Goal: Task Accomplishment & Management: Use online tool/utility

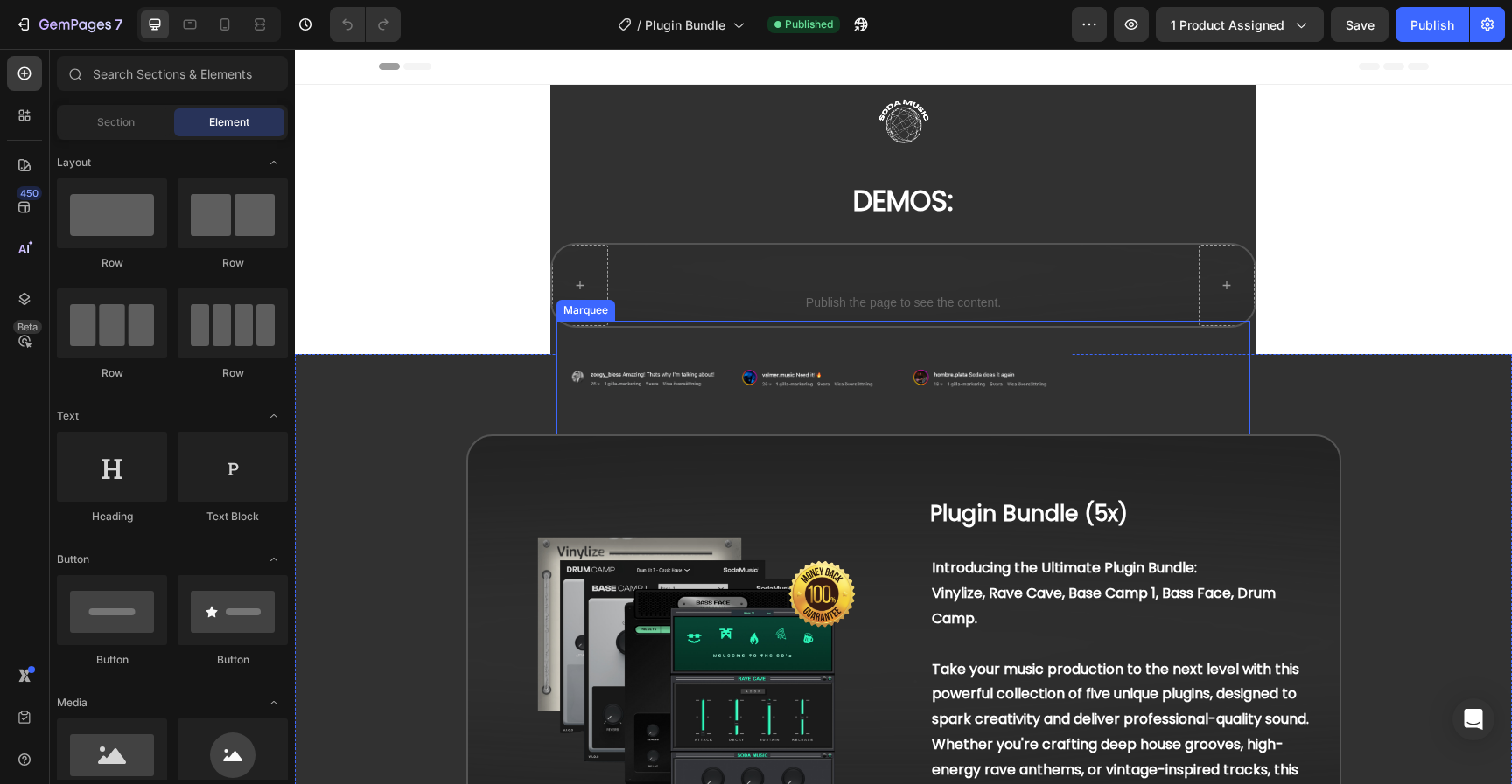
click at [730, 422] on div "Image Image Image Image Image Image Image Image Marquee" at bounding box center [903, 378] width 693 height 113
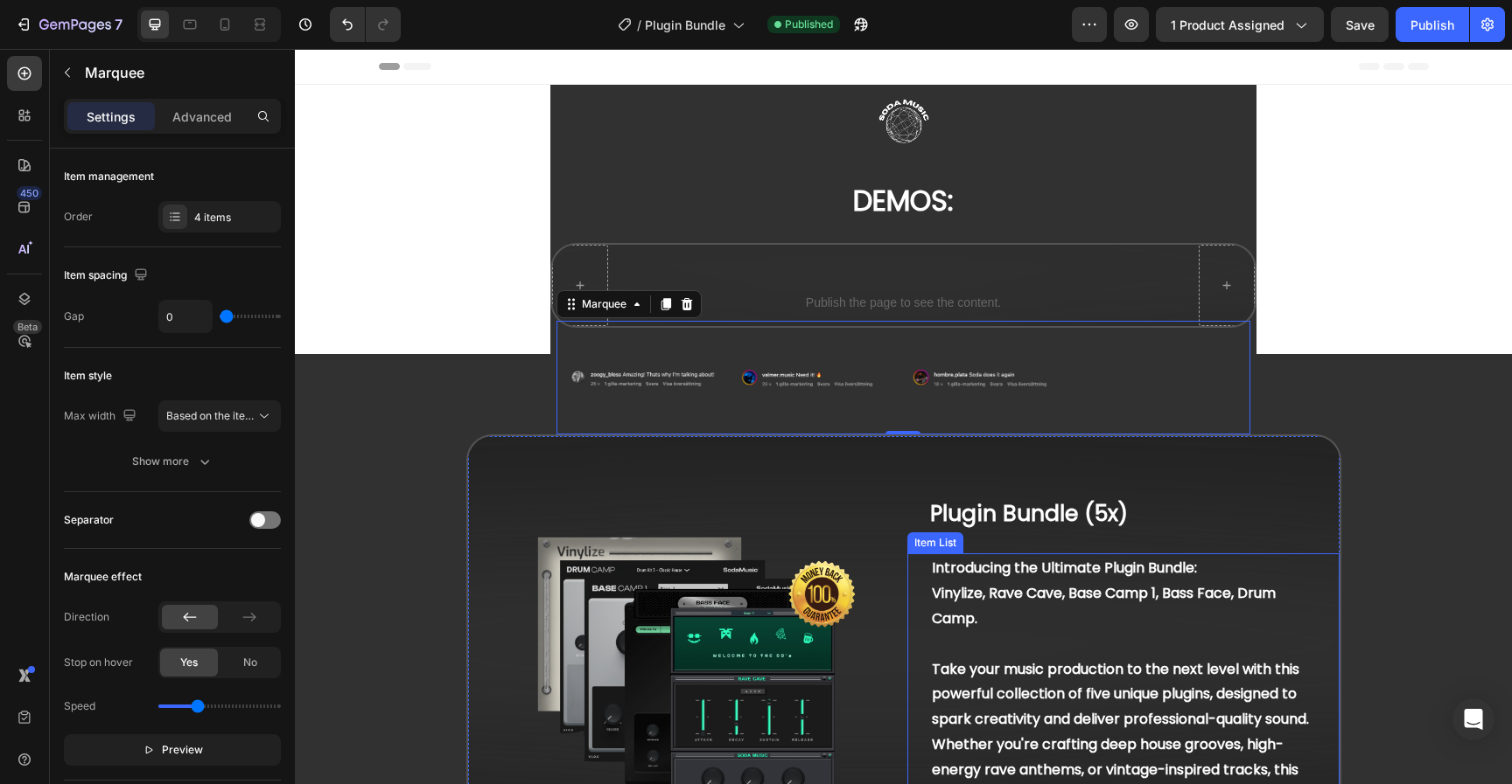
click at [952, 633] on p "Introducing the Ultimate Plugin Bundle: Vinylize, Rave Cave, Base Camp 1, Bass …" at bounding box center [1123, 606] width 383 height 101
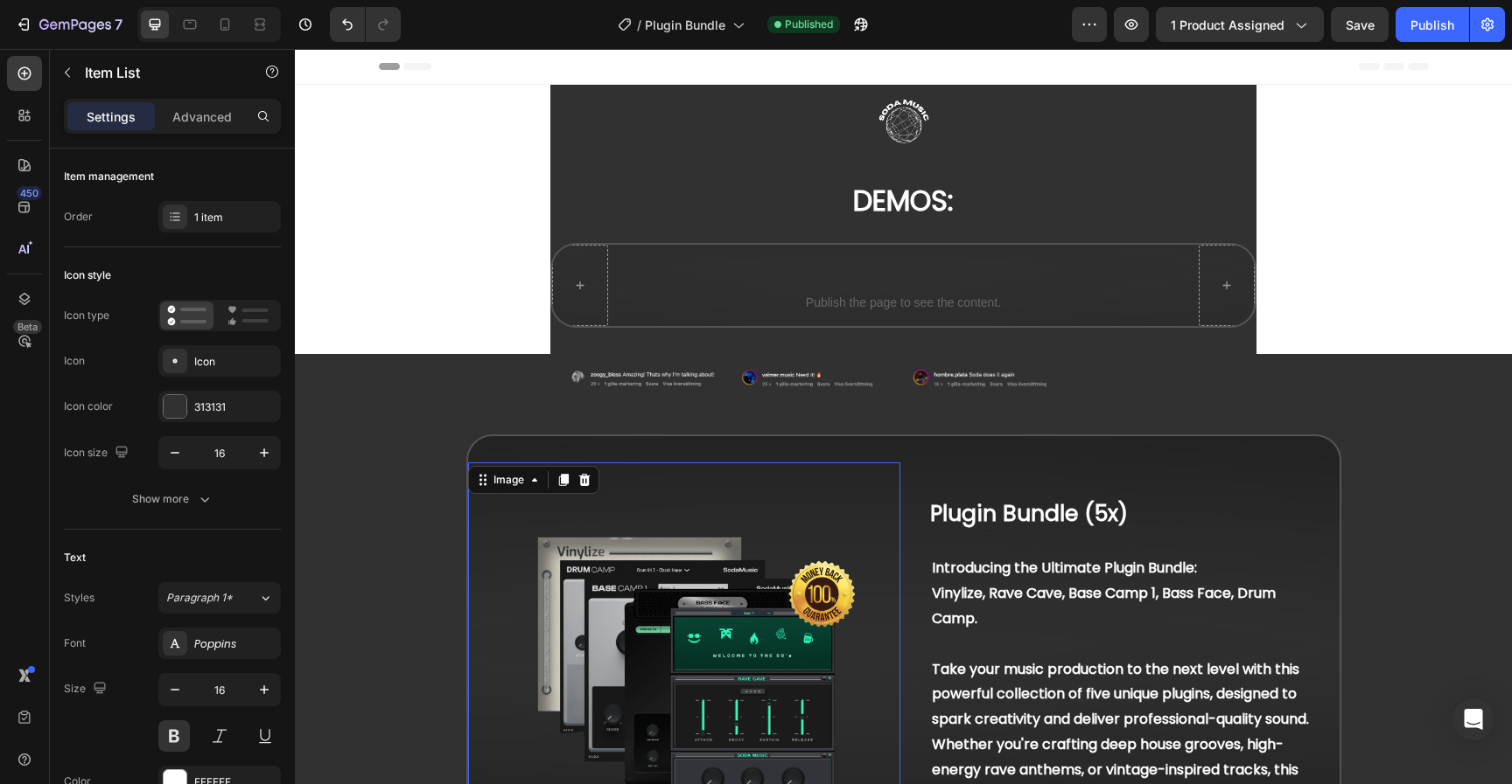
click at [690, 615] on img at bounding box center [684, 679] width 432 height 432
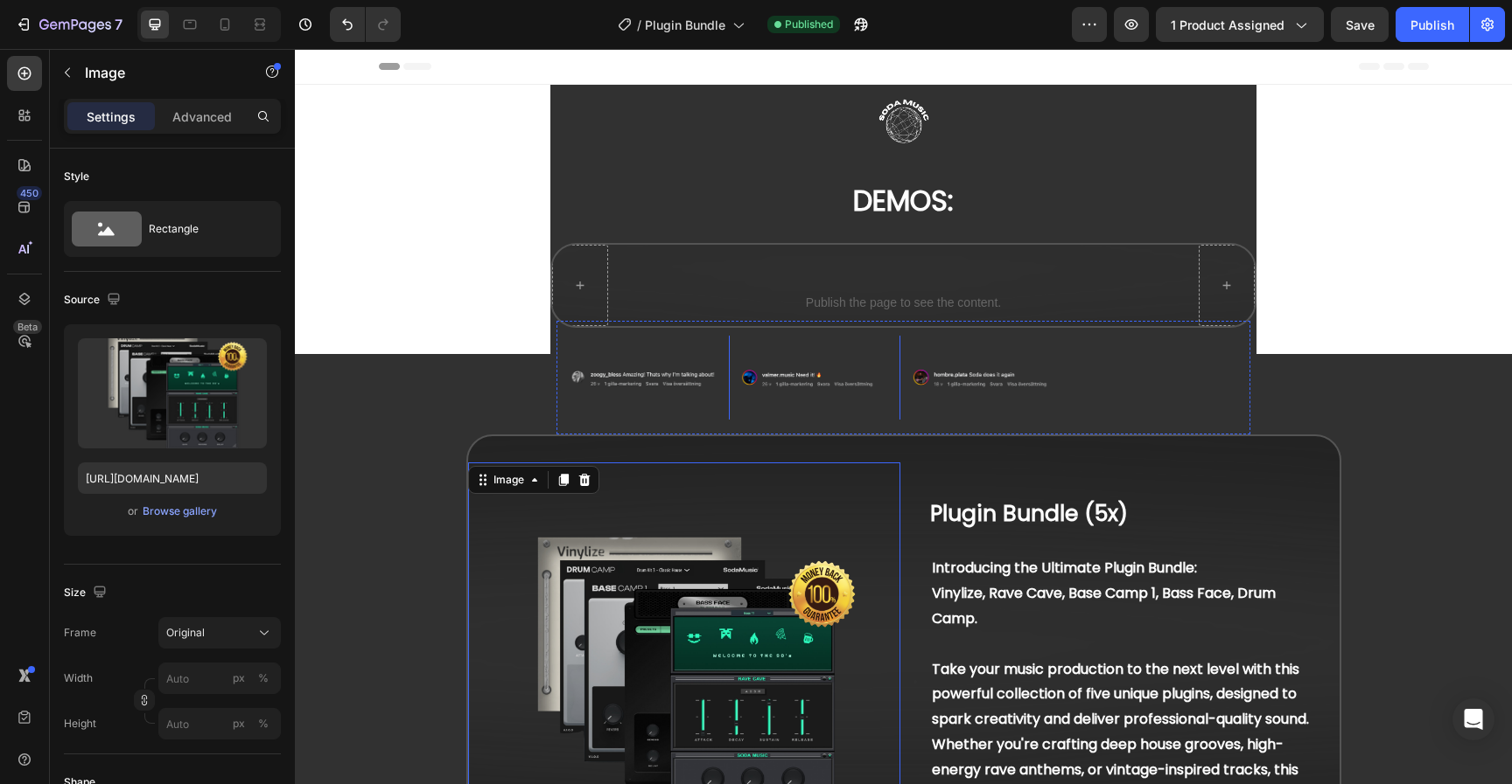
click at [848, 381] on img at bounding box center [815, 378] width 172 height 172
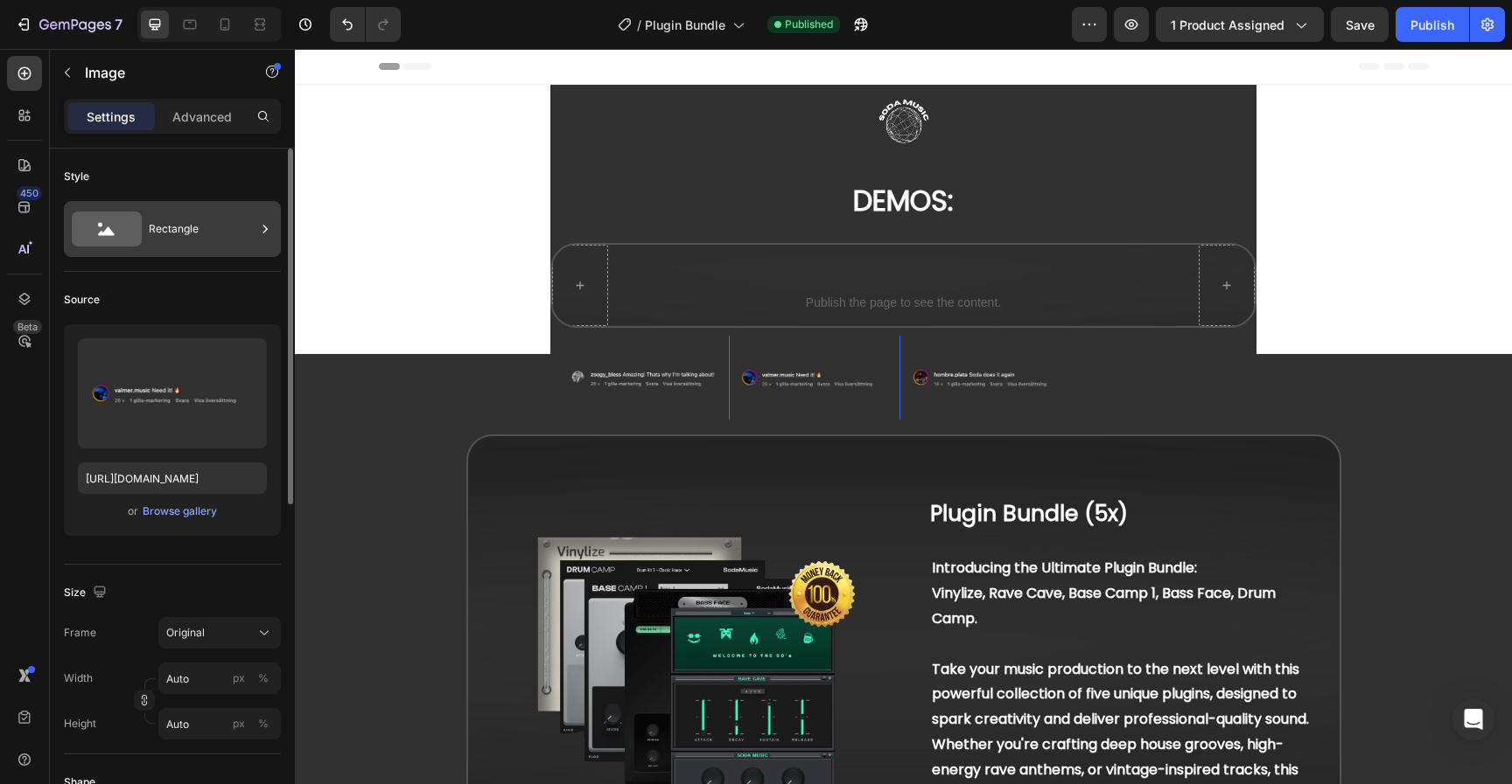
click at [211, 236] on div "Rectangle" at bounding box center [201, 228] width 106 height 40
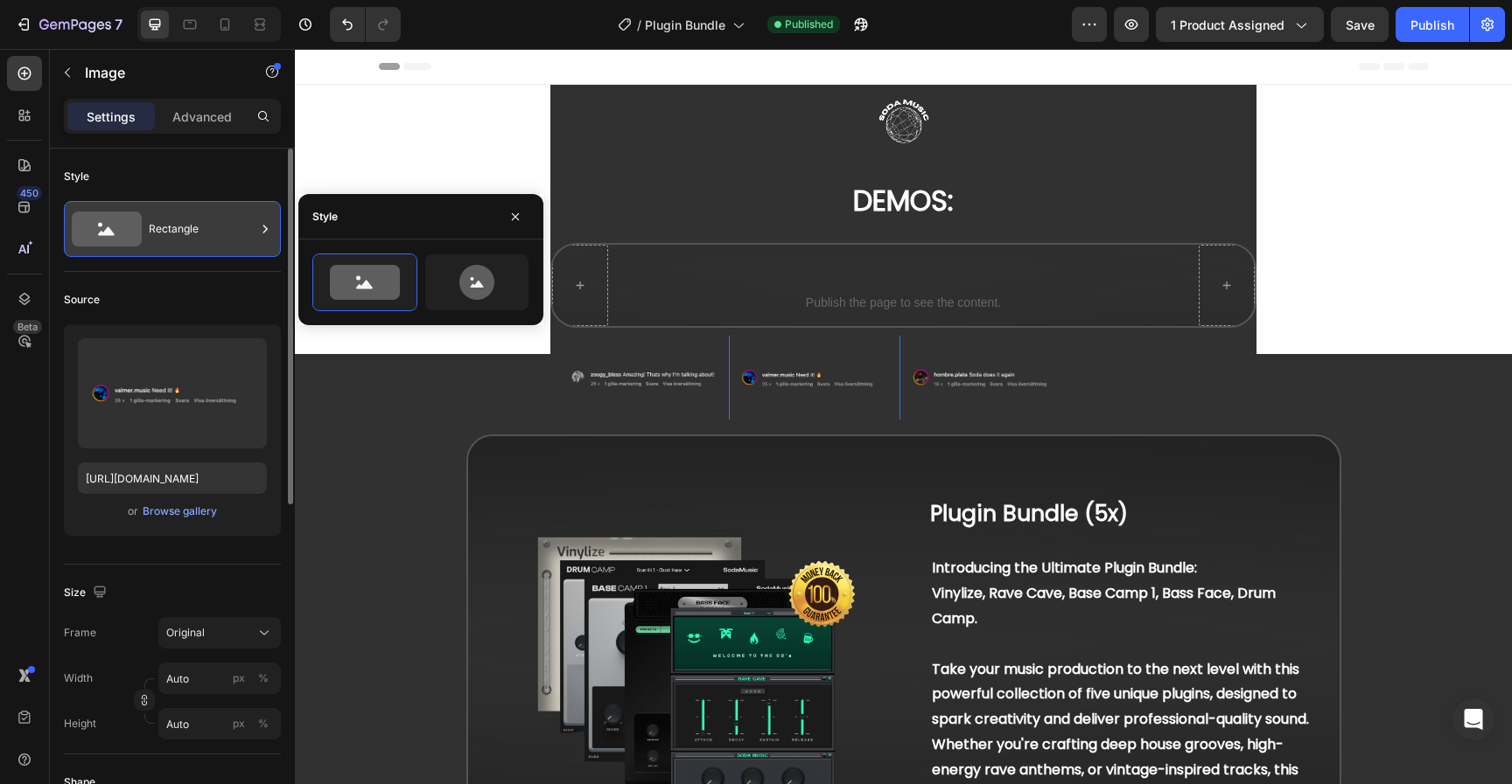
click at [213, 231] on div "Rectangle" at bounding box center [201, 228] width 106 height 40
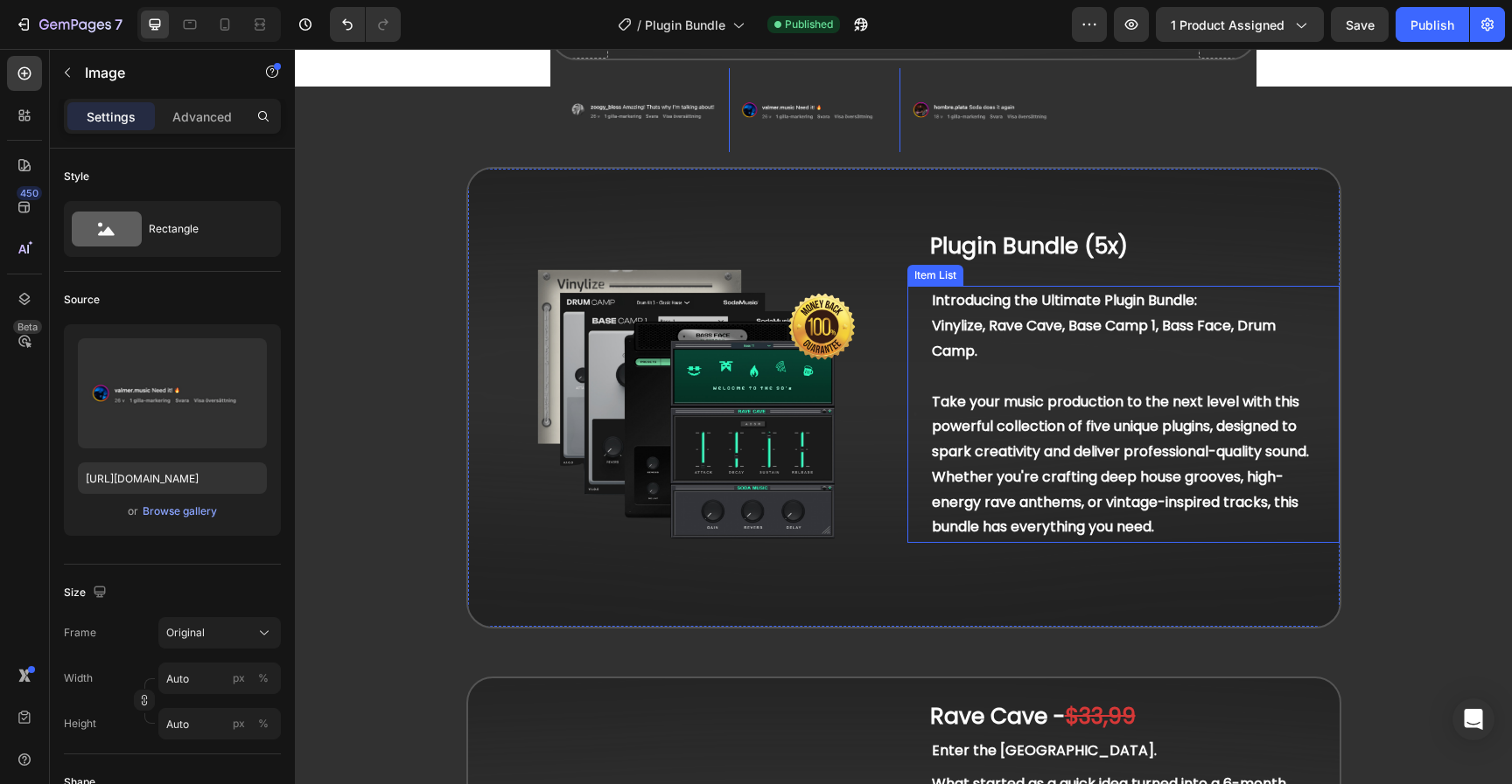
scroll to position [290, 0]
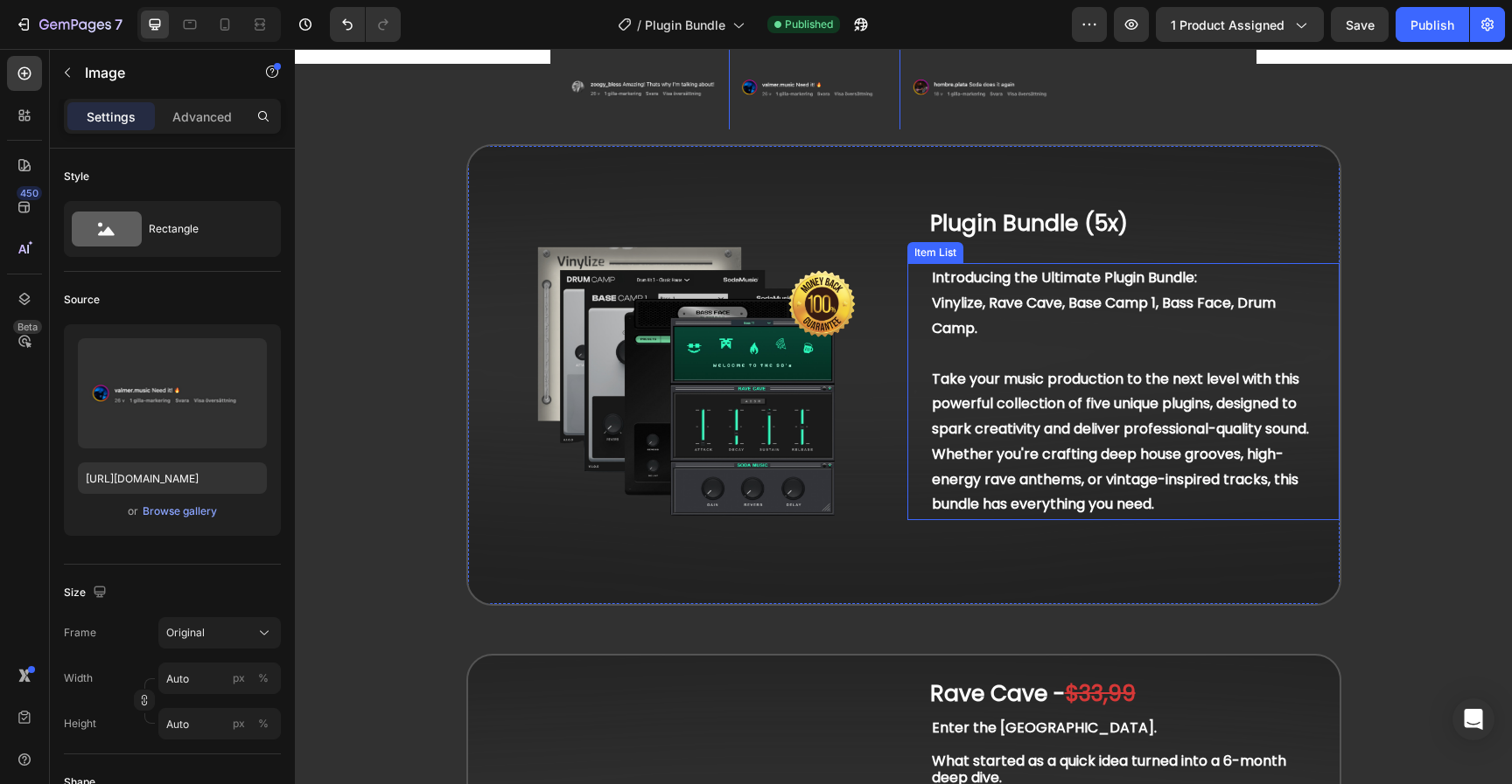
click at [1074, 447] on p "Take your music production to the next level with this powerful collection of f…" at bounding box center [1123, 442] width 383 height 151
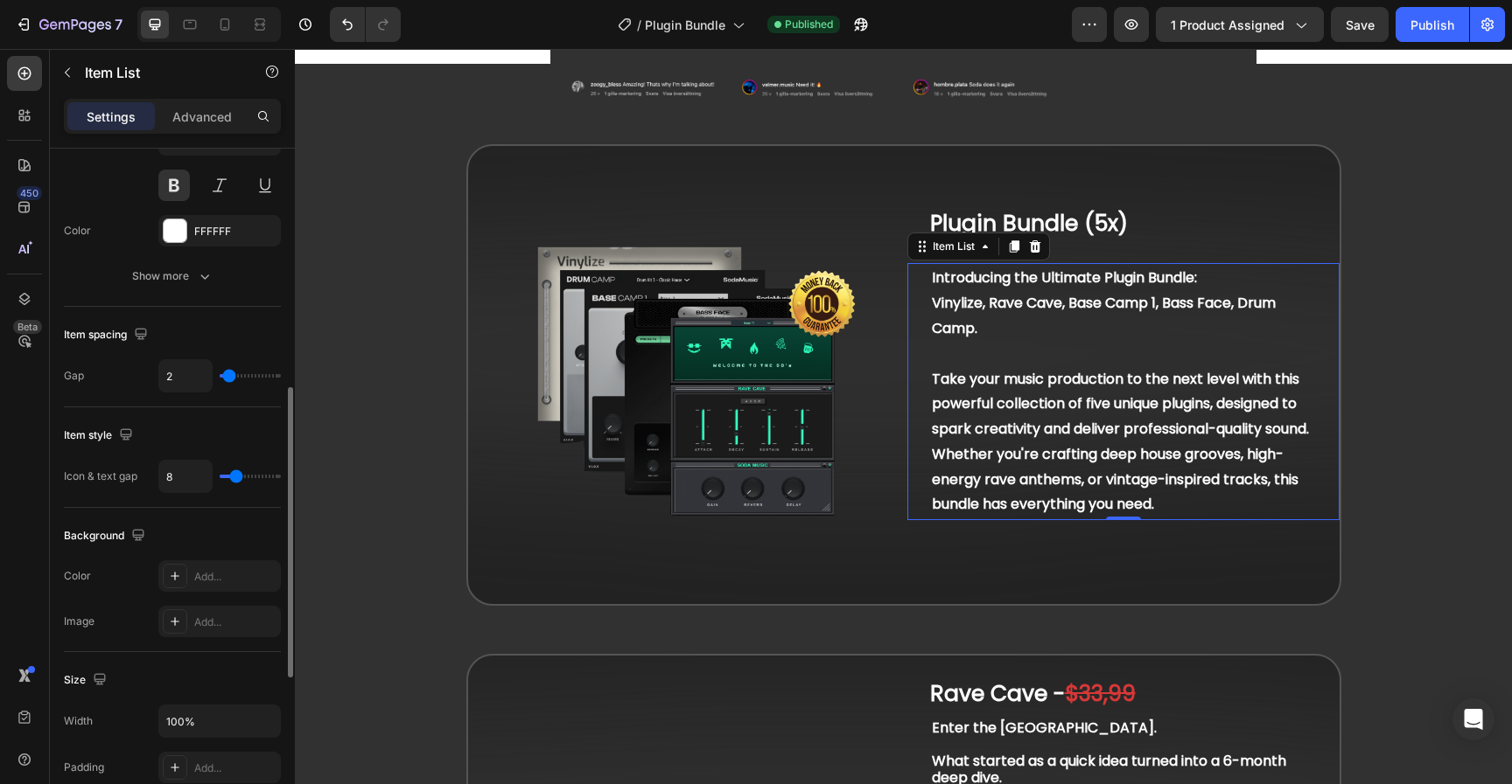
scroll to position [929, 0]
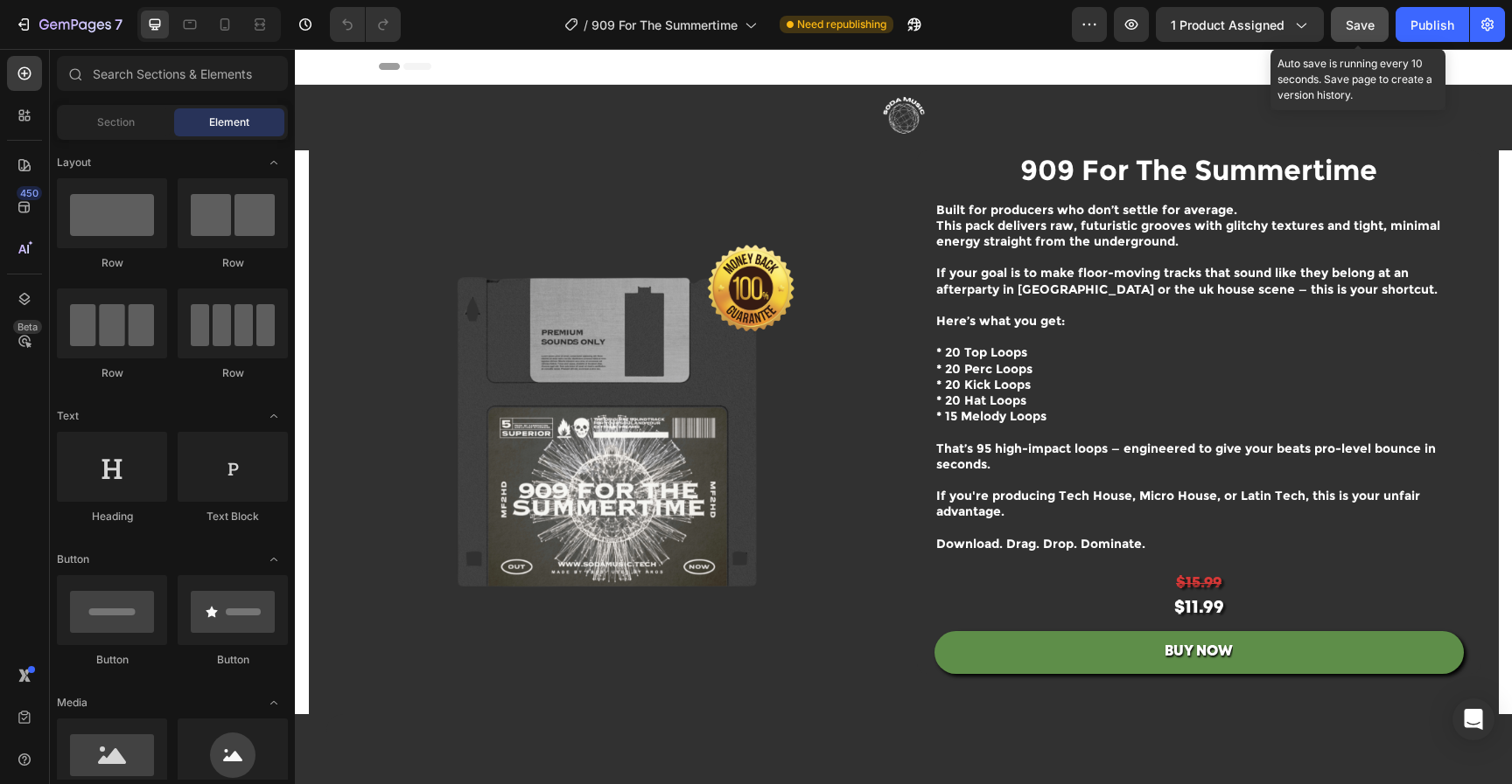
click at [1363, 33] on div "Save" at bounding box center [1361, 24] width 29 height 19
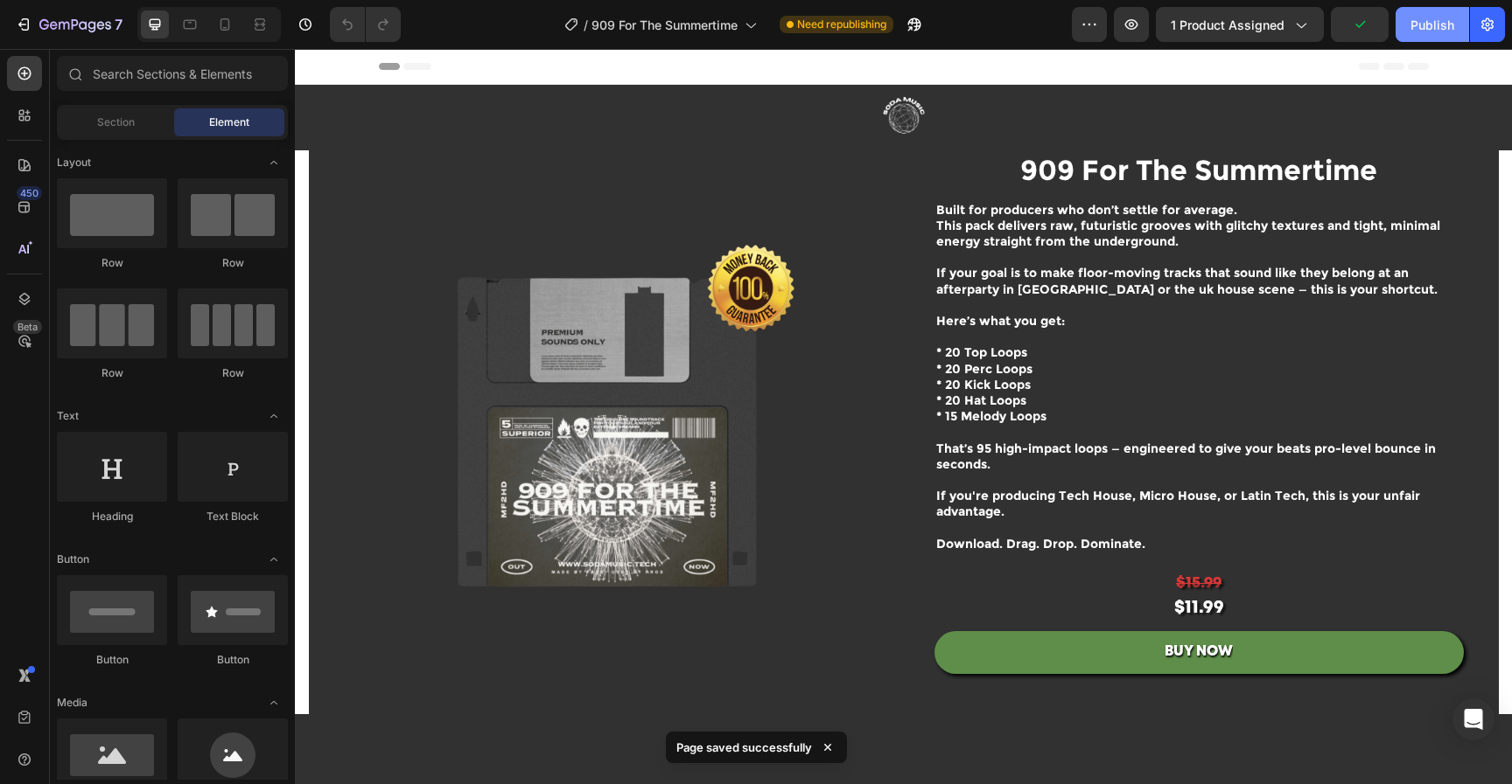
click at [1435, 23] on div "Publish" at bounding box center [1432, 24] width 44 height 19
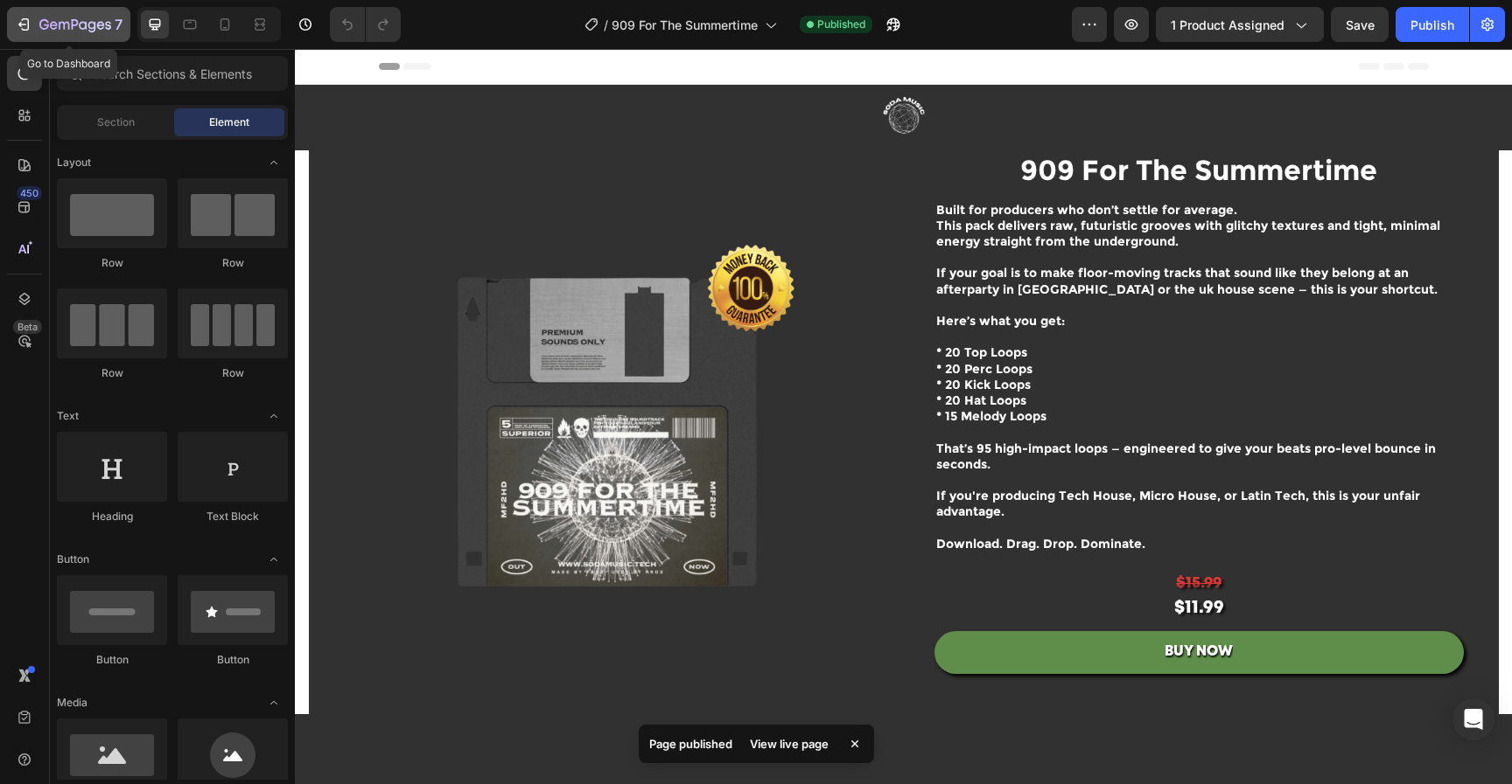
click at [60, 37] on button "7" at bounding box center [68, 24] width 123 height 35
